Goal: Information Seeking & Learning: Learn about a topic

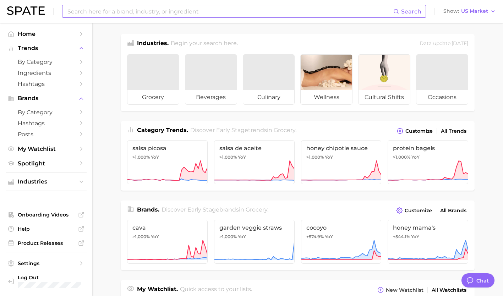
click at [157, 10] on input at bounding box center [230, 11] width 326 height 12
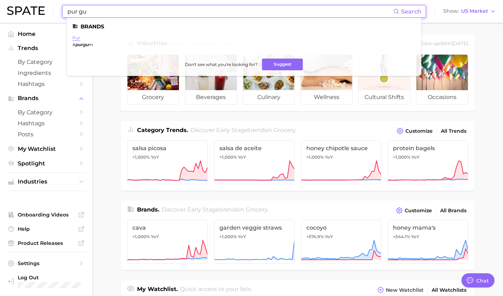
type input "pur gu"
click at [75, 37] on link "pur" at bounding box center [76, 37] width 8 height 5
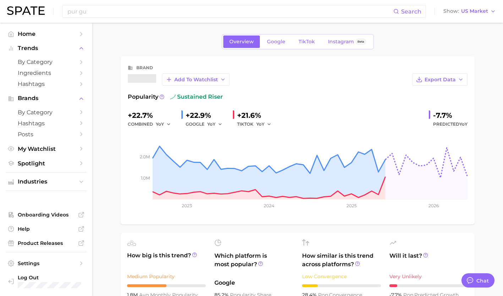
type textarea "x"
click at [271, 39] on span "Google" at bounding box center [276, 42] width 18 height 6
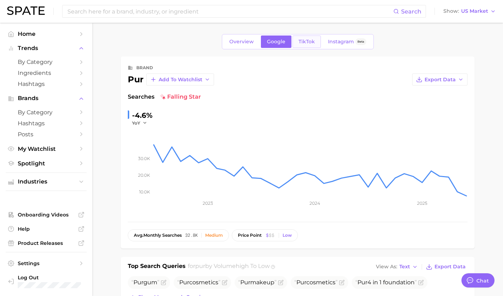
click at [301, 40] on span "TikTok" at bounding box center [306, 42] width 16 height 6
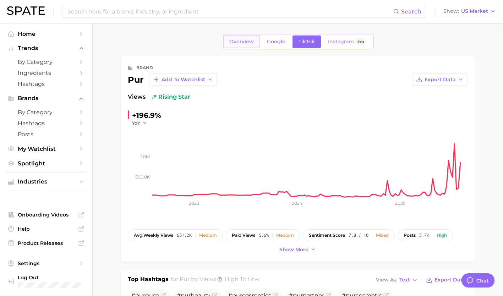
click at [242, 41] on span "Overview" at bounding box center [241, 42] width 24 height 6
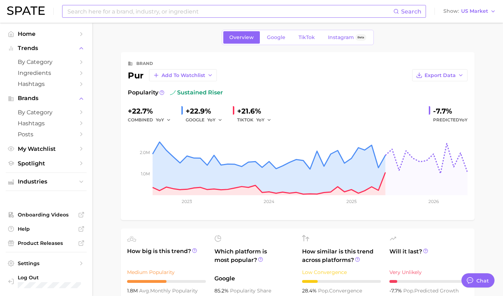
scroll to position [3, 0]
